Goal: Find specific page/section: Find specific page/section

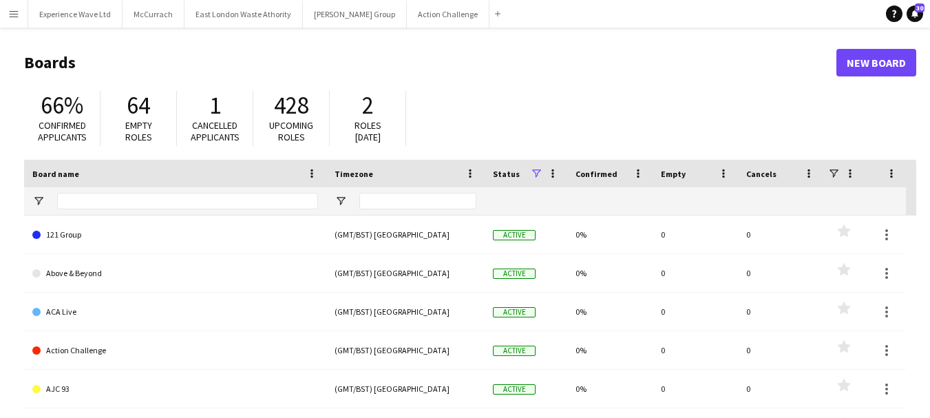
click at [17, 17] on app-icon "Menu" at bounding box center [13, 13] width 11 height 11
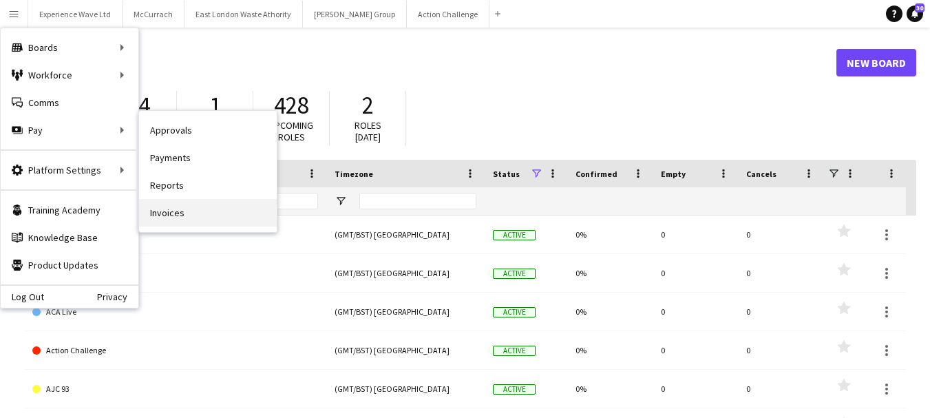
click at [182, 207] on link "Invoices" at bounding box center [208, 213] width 138 height 28
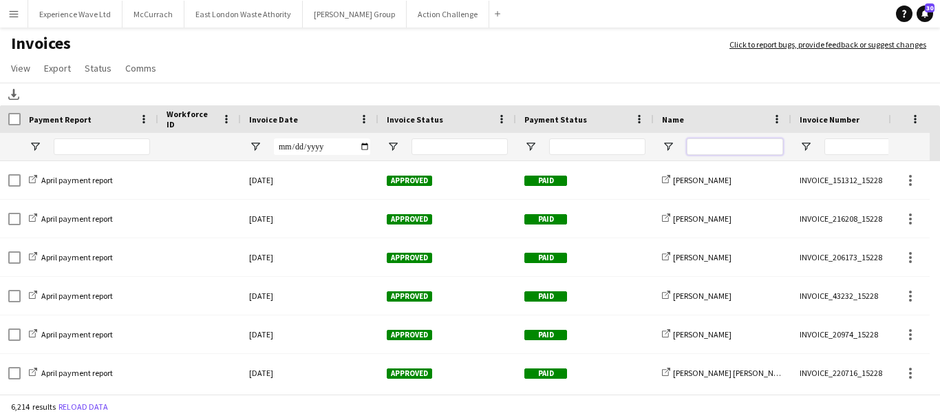
click at [718, 149] on input "Name Filter Input" at bounding box center [735, 146] width 96 height 17
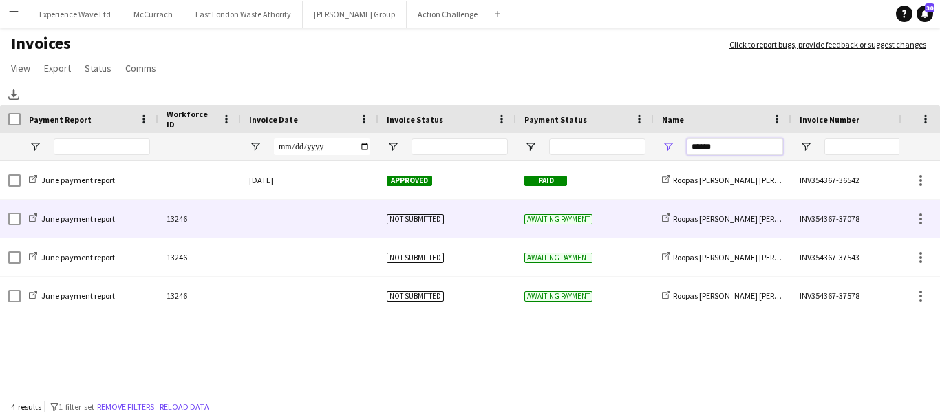
type input "******"
click at [417, 216] on span "Not submitted" at bounding box center [415, 219] width 57 height 10
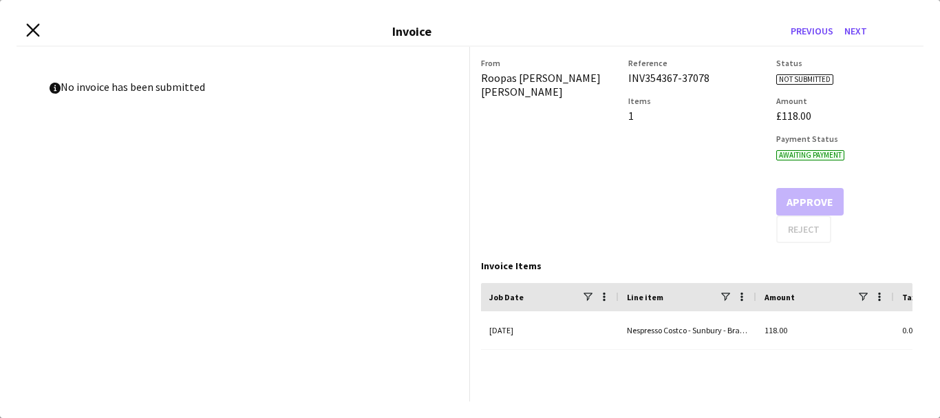
click at [30, 28] on icon at bounding box center [32, 29] width 13 height 13
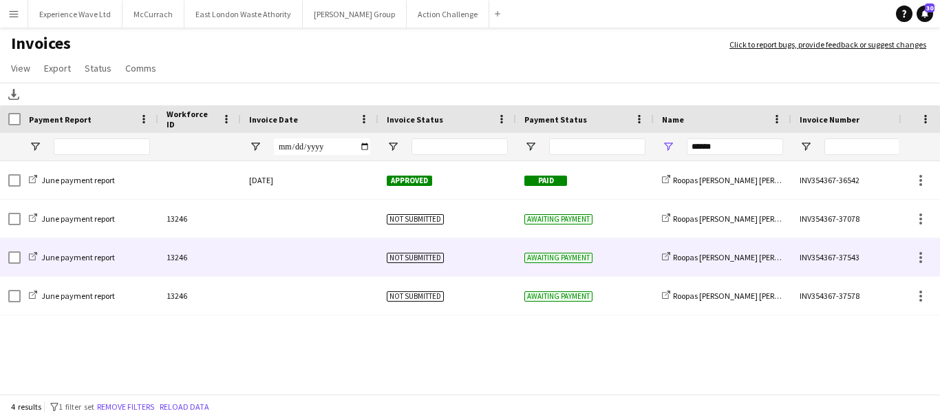
click at [428, 251] on div "Not submitted" at bounding box center [447, 257] width 138 height 38
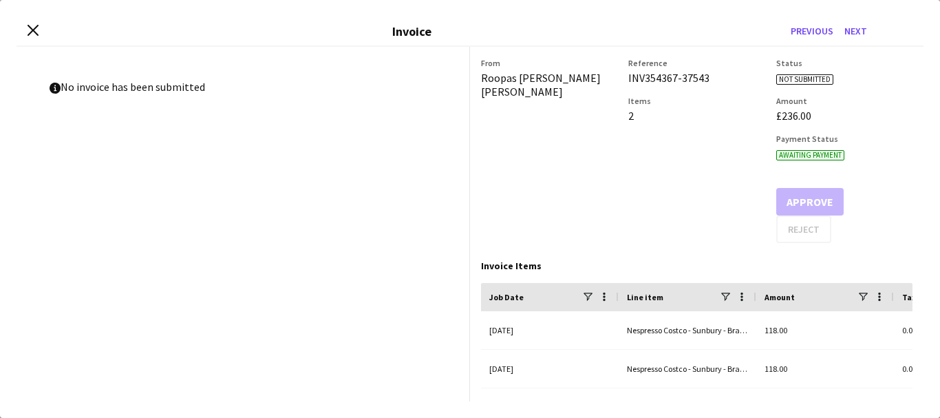
click at [23, 26] on div "Close invoice dialog Invoice Previous Next" at bounding box center [470, 32] width 907 height 30
click at [30, 28] on icon "Close invoice dialog" at bounding box center [32, 29] width 13 height 13
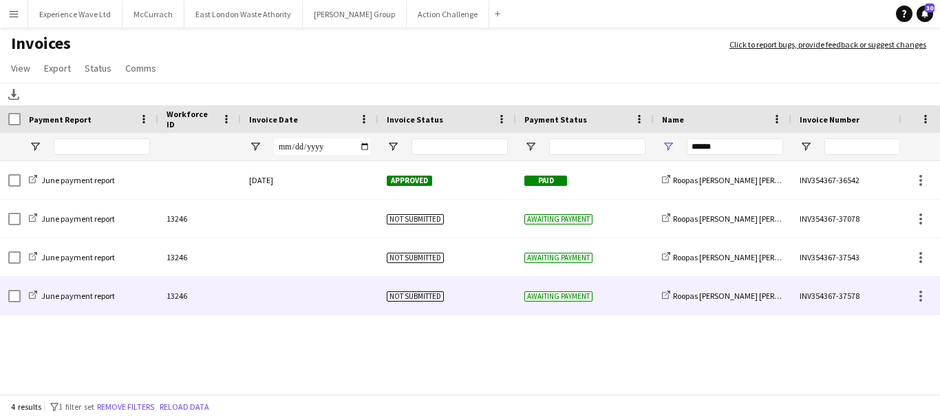
click at [388, 292] on span "Not submitted" at bounding box center [415, 296] width 57 height 10
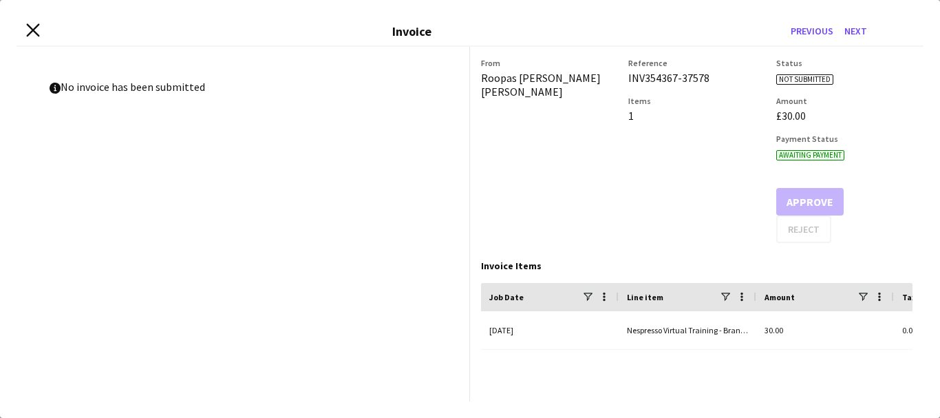
click at [30, 28] on icon at bounding box center [32, 29] width 13 height 13
